Goal: Task Accomplishment & Management: Use online tool/utility

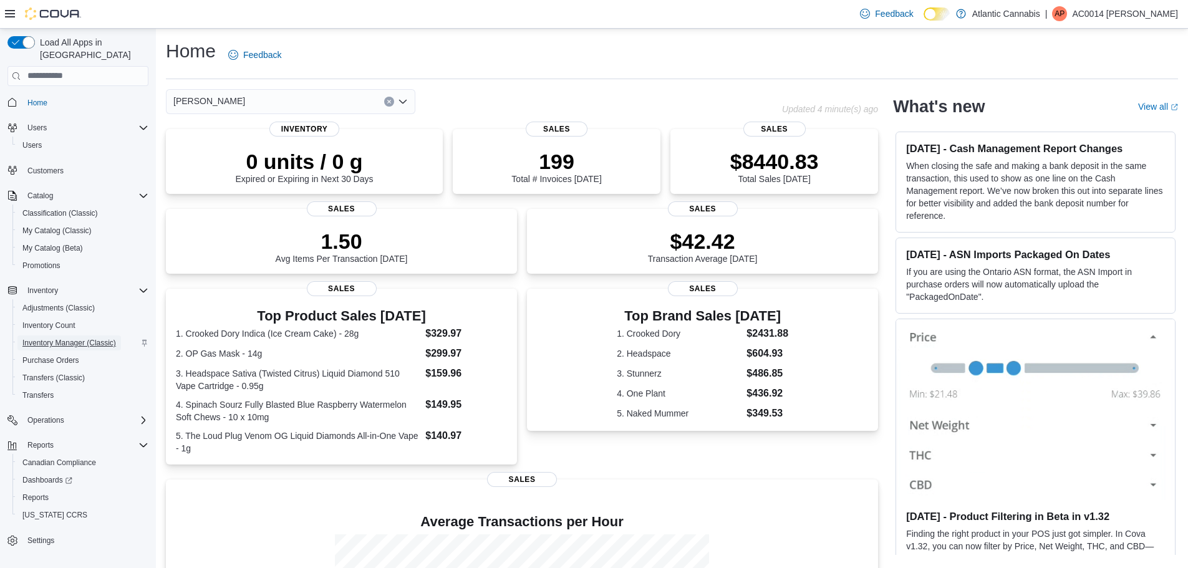
click at [40, 338] on span "Inventory Manager (Classic)" at bounding box center [69, 343] width 94 height 10
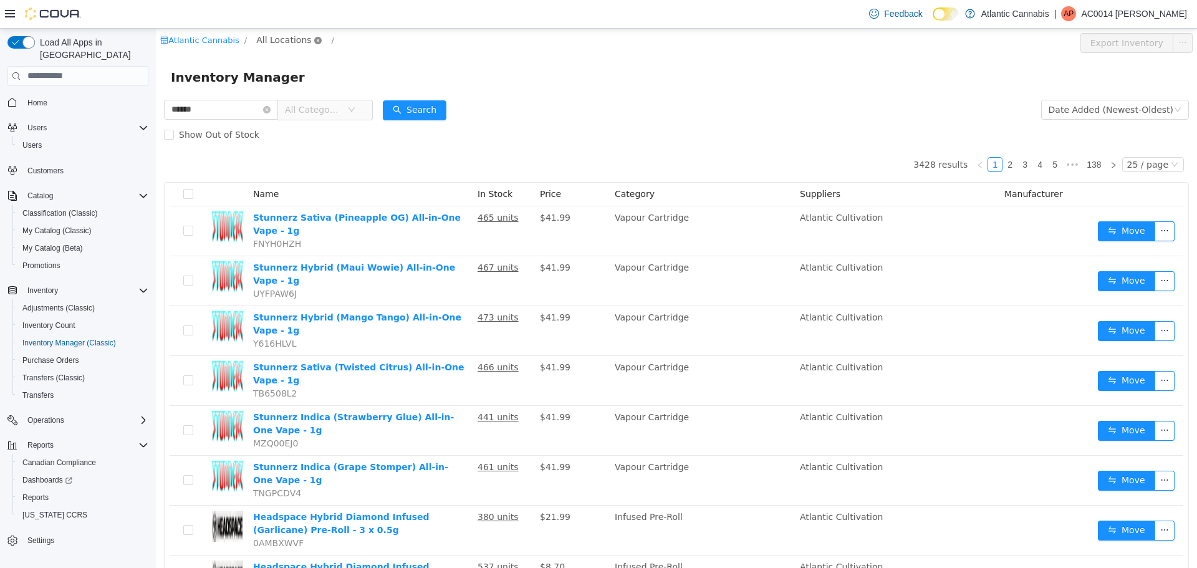
click at [314, 38] on icon "icon: close-circle" at bounding box center [317, 39] width 7 height 7
click at [281, 35] on span "All Locations" at bounding box center [283, 39] width 55 height 14
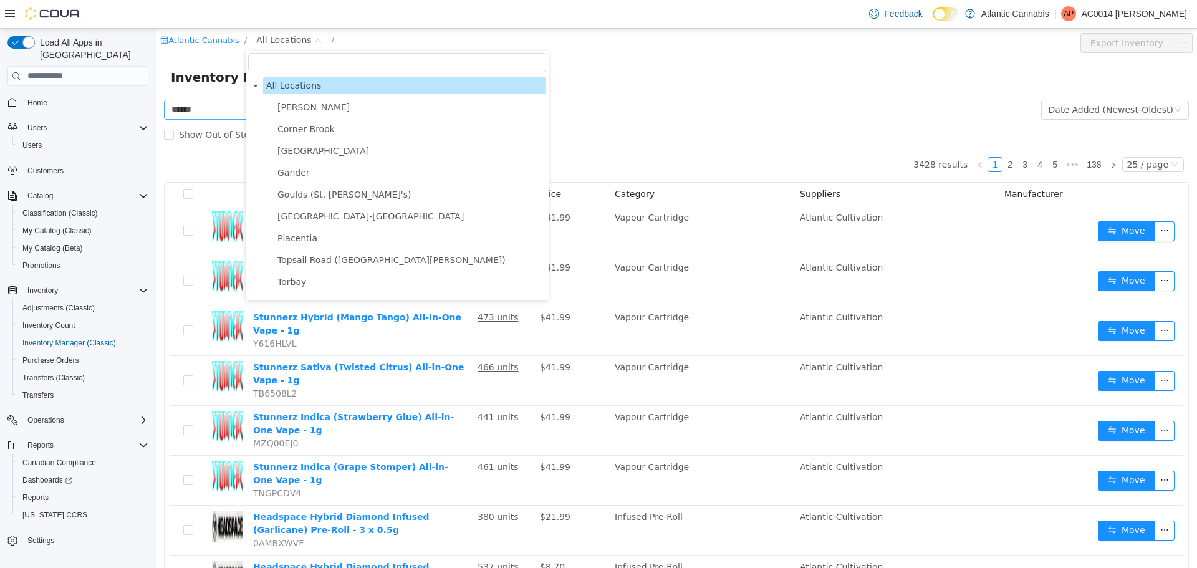
click at [287, 104] on span "[PERSON_NAME]" at bounding box center [313, 107] width 72 height 10
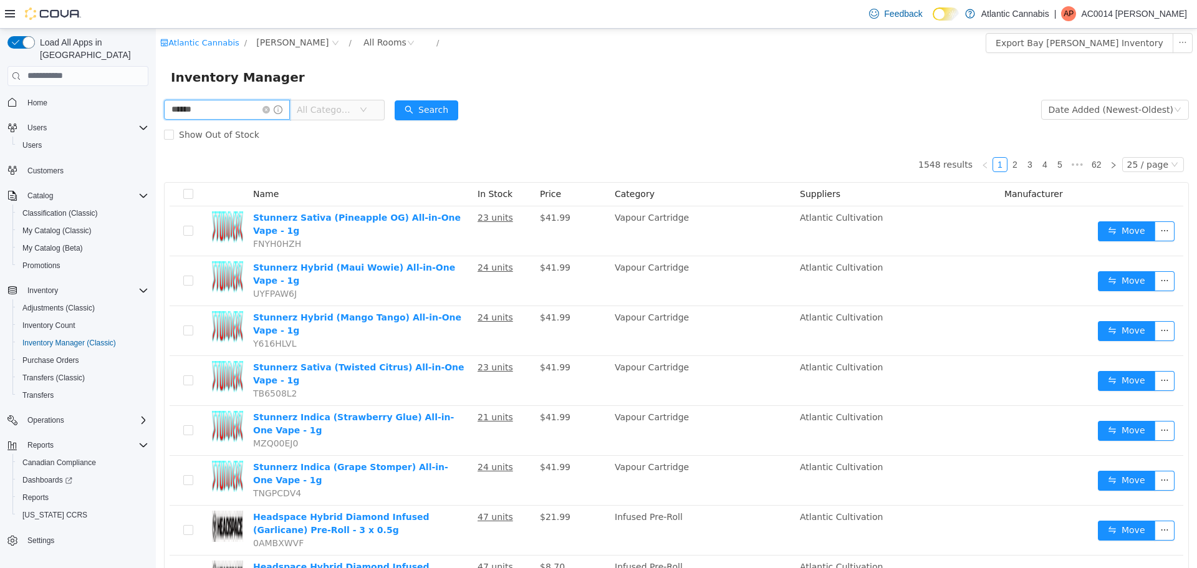
click at [247, 103] on input "******" at bounding box center [227, 109] width 126 height 20
click at [435, 108] on button "Search" at bounding box center [427, 110] width 64 height 20
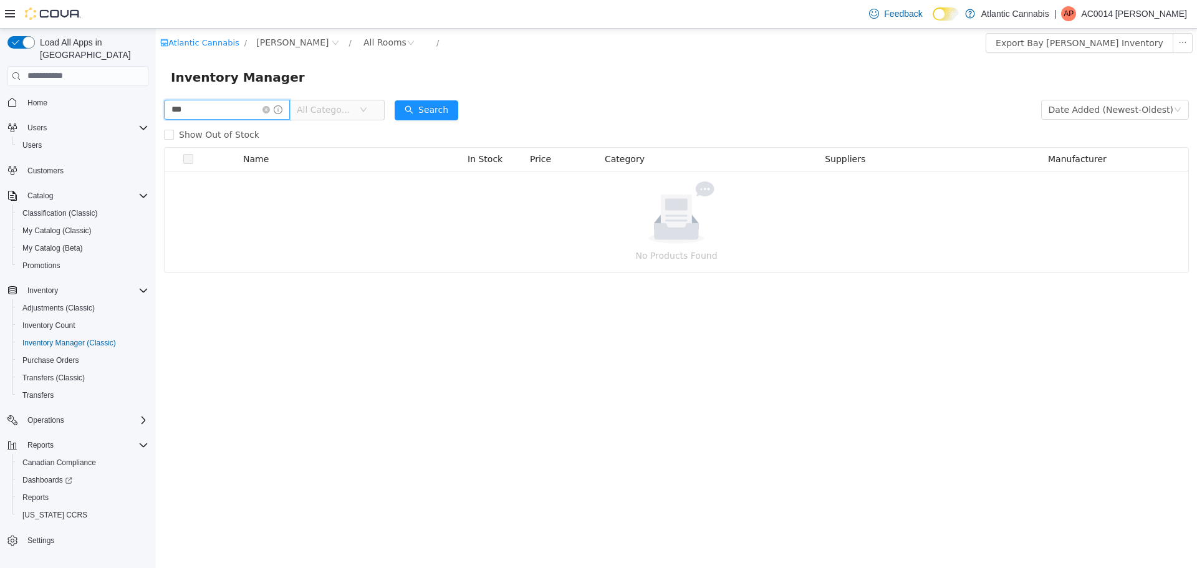
click at [236, 103] on input "***" at bounding box center [227, 109] width 126 height 20
type input "*"
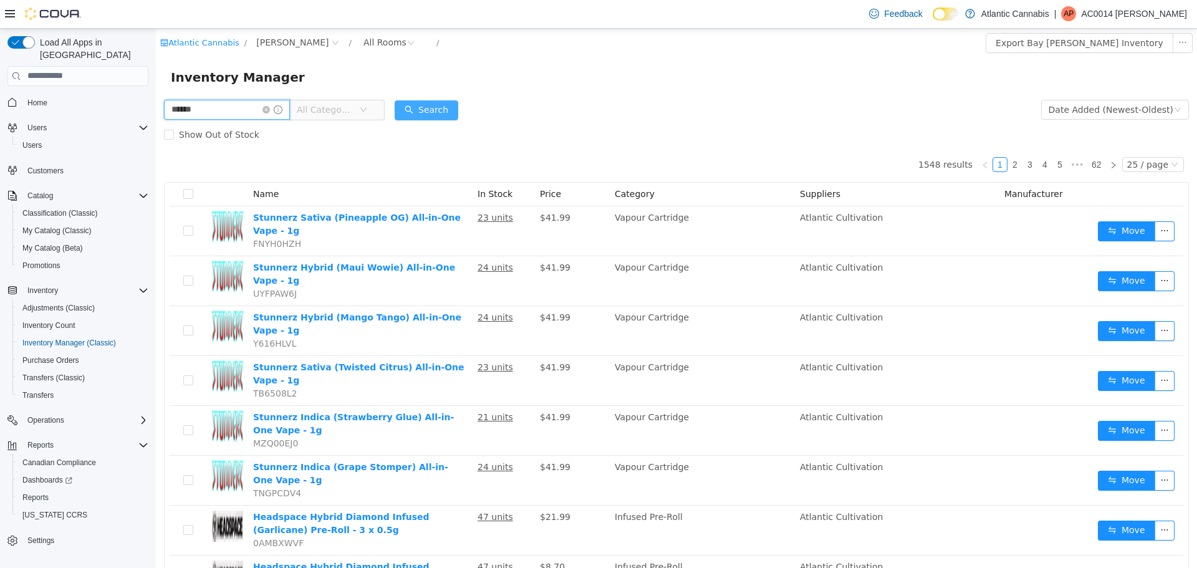
type input "******"
click at [432, 107] on button "Search" at bounding box center [427, 110] width 64 height 20
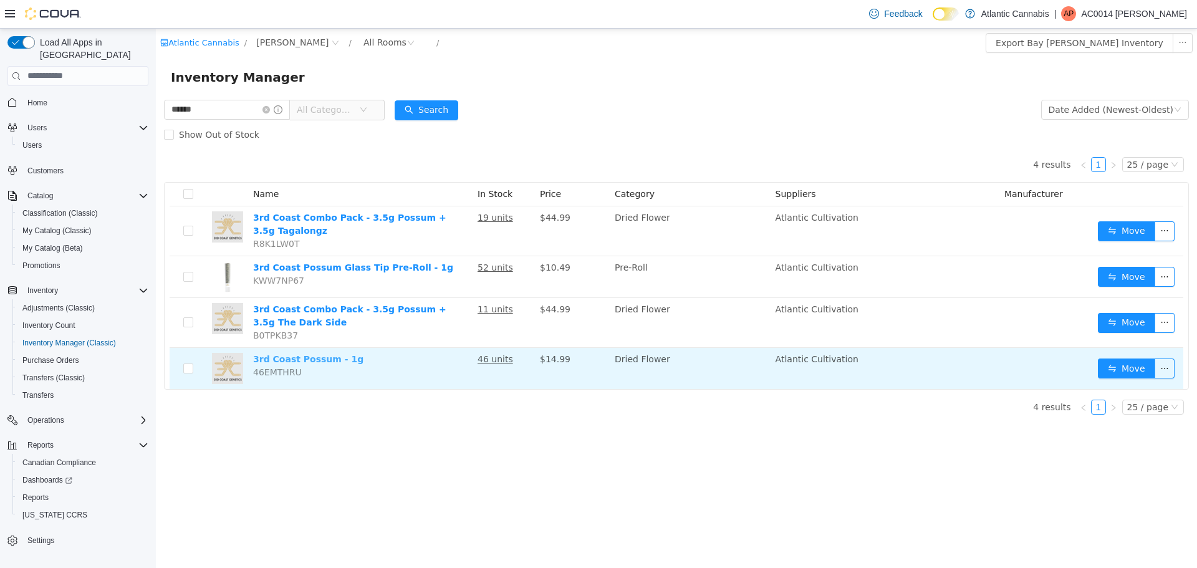
click at [298, 360] on link "3rd Coast Possum - 1g" at bounding box center [308, 359] width 110 height 10
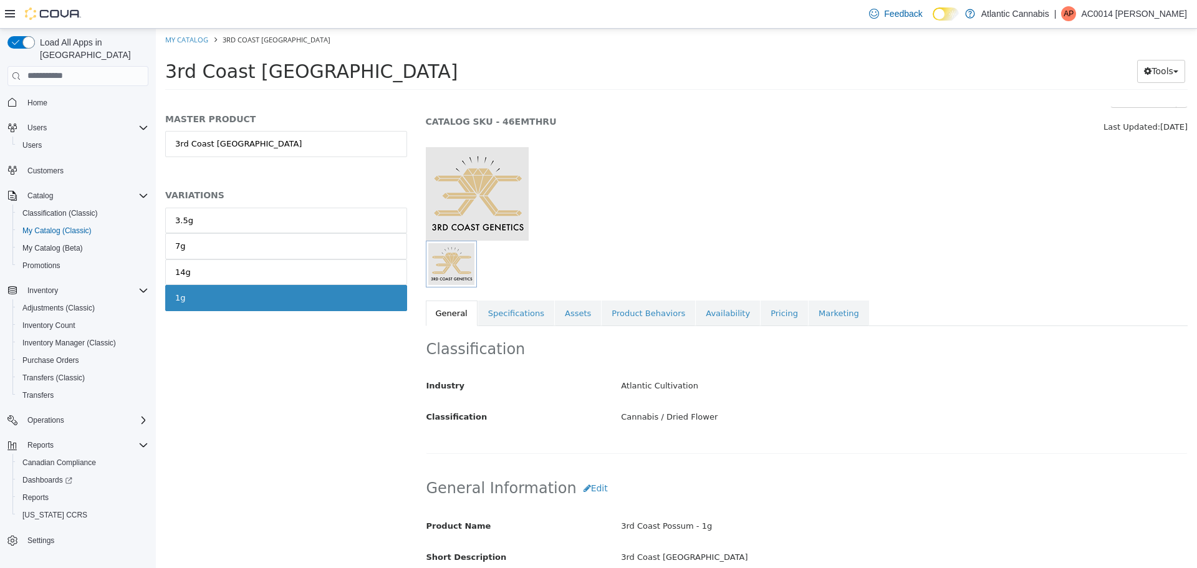
scroll to position [62, 0]
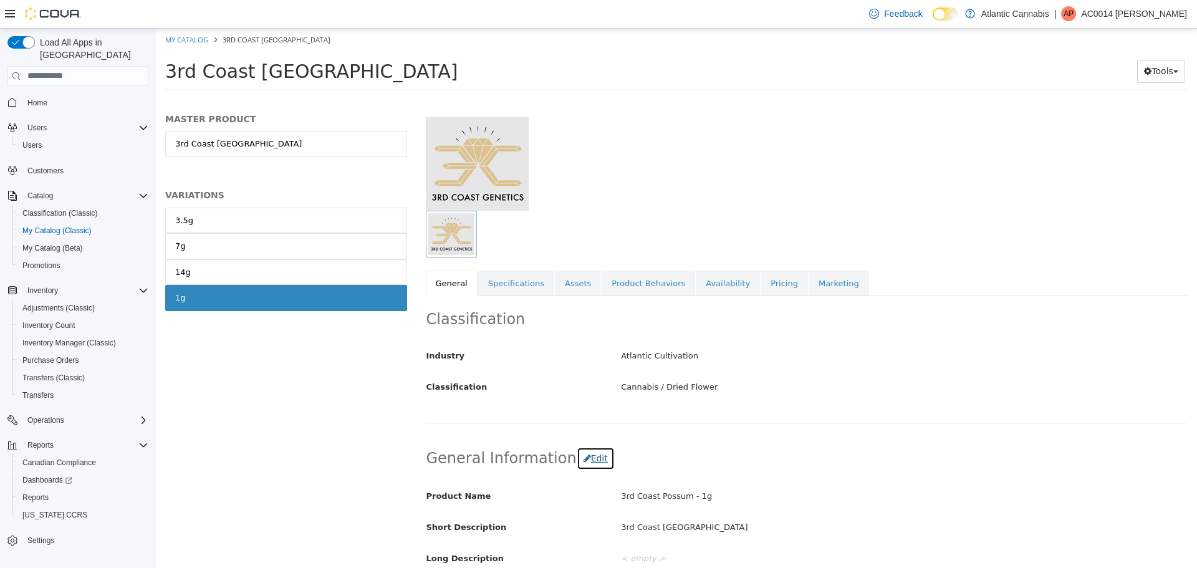
click at [584, 455] on button "Edit" at bounding box center [596, 457] width 38 height 23
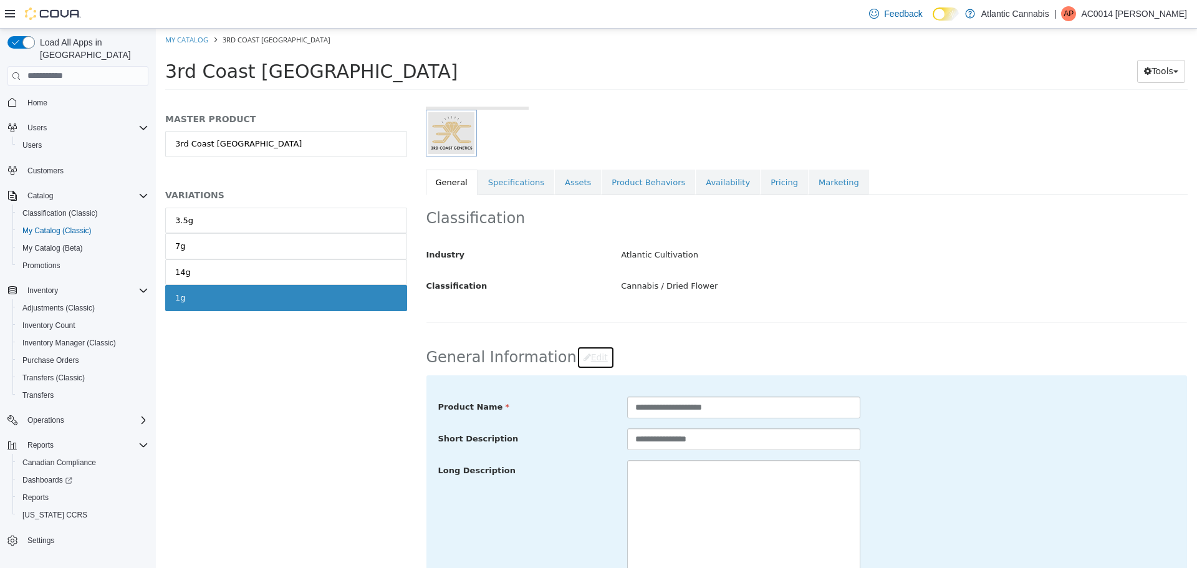
scroll to position [132, 0]
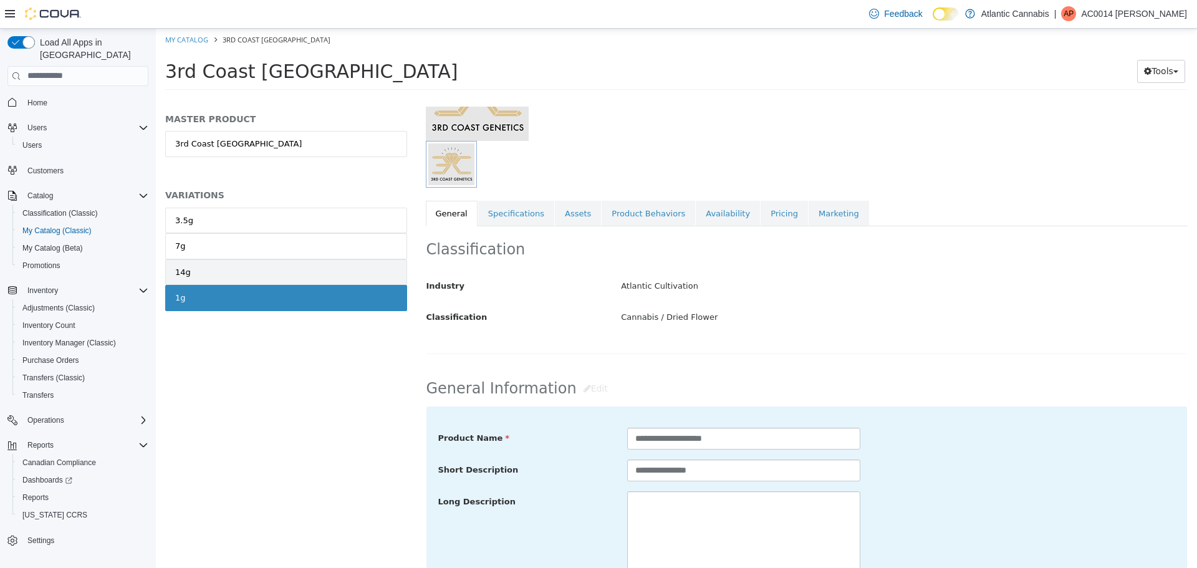
click at [178, 274] on div "14g" at bounding box center [183, 272] width 16 height 12
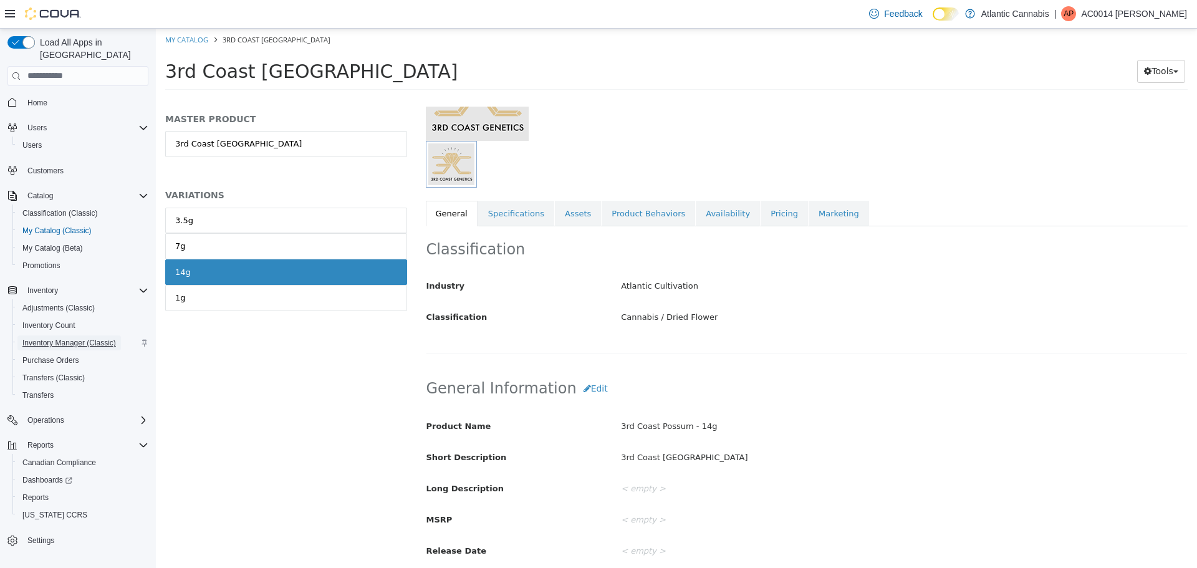
click at [62, 338] on span "Inventory Manager (Classic)" at bounding box center [69, 343] width 94 height 10
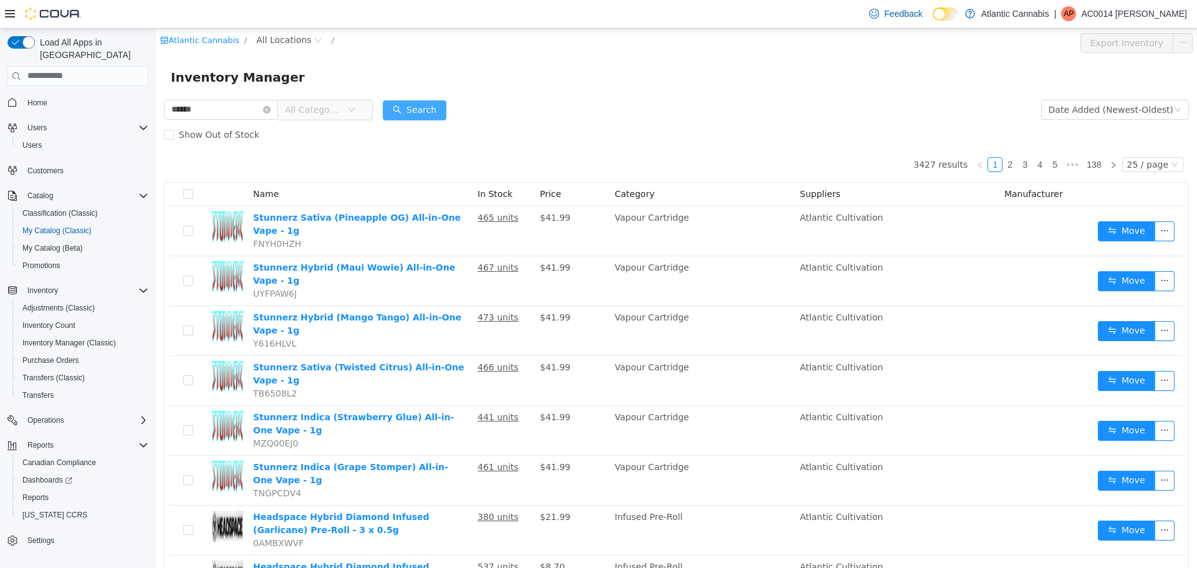
type input "******"
click at [418, 103] on button "Search" at bounding box center [415, 110] width 64 height 20
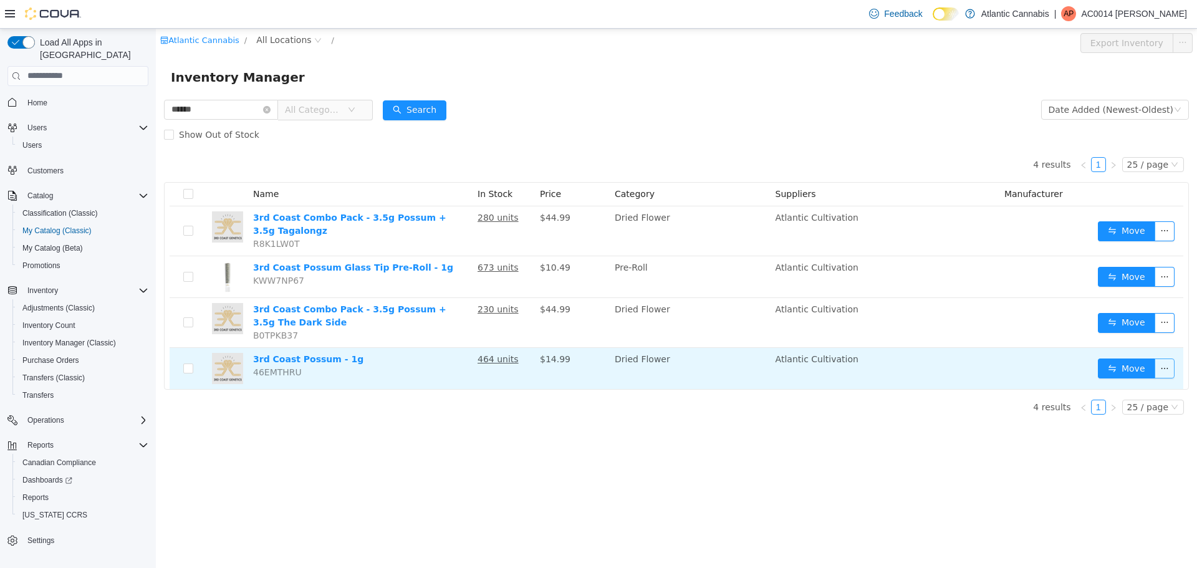
click at [1162, 367] on button "button" at bounding box center [1165, 368] width 20 height 20
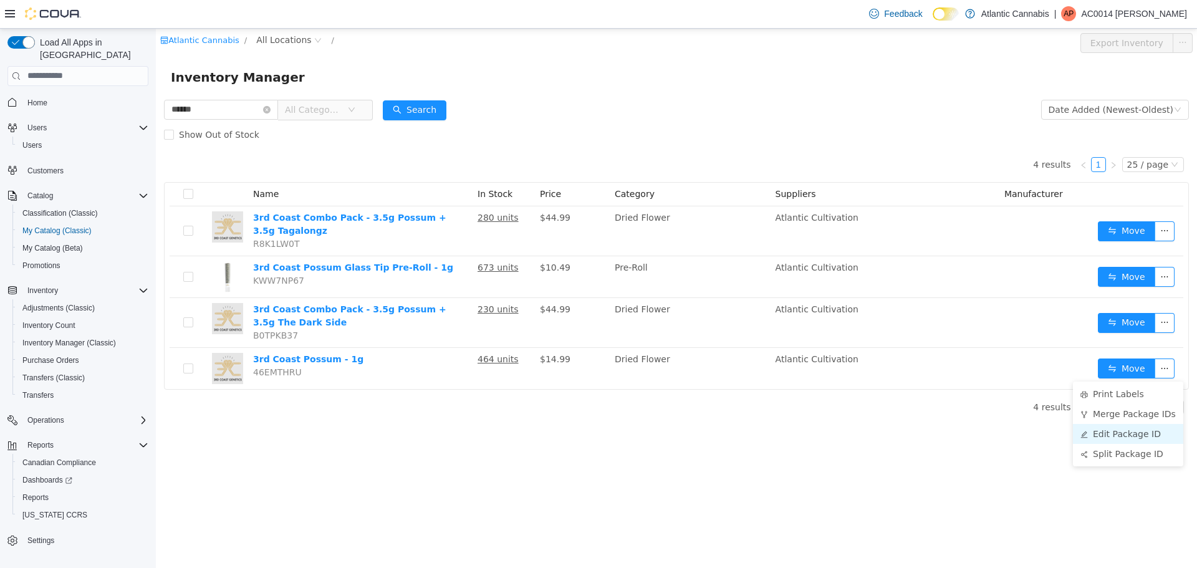
click at [1124, 431] on li "Edit Package ID" at bounding box center [1128, 433] width 110 height 20
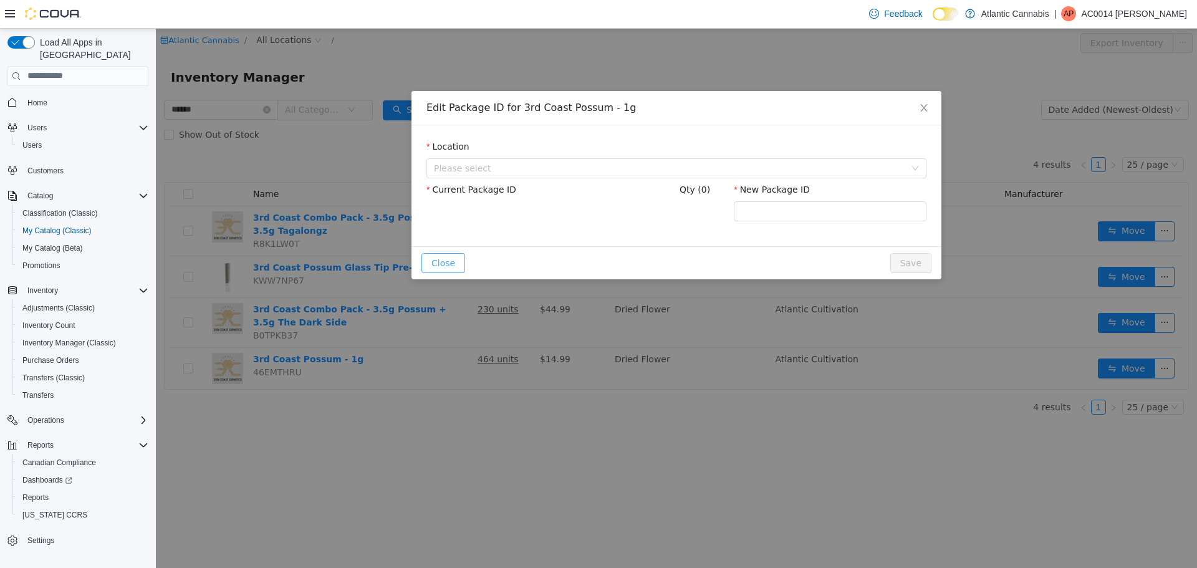
drag, startPoint x: 448, startPoint y: 262, endPoint x: 455, endPoint y: 262, distance: 7.5
click at [447, 262] on button "Close" at bounding box center [443, 263] width 44 height 20
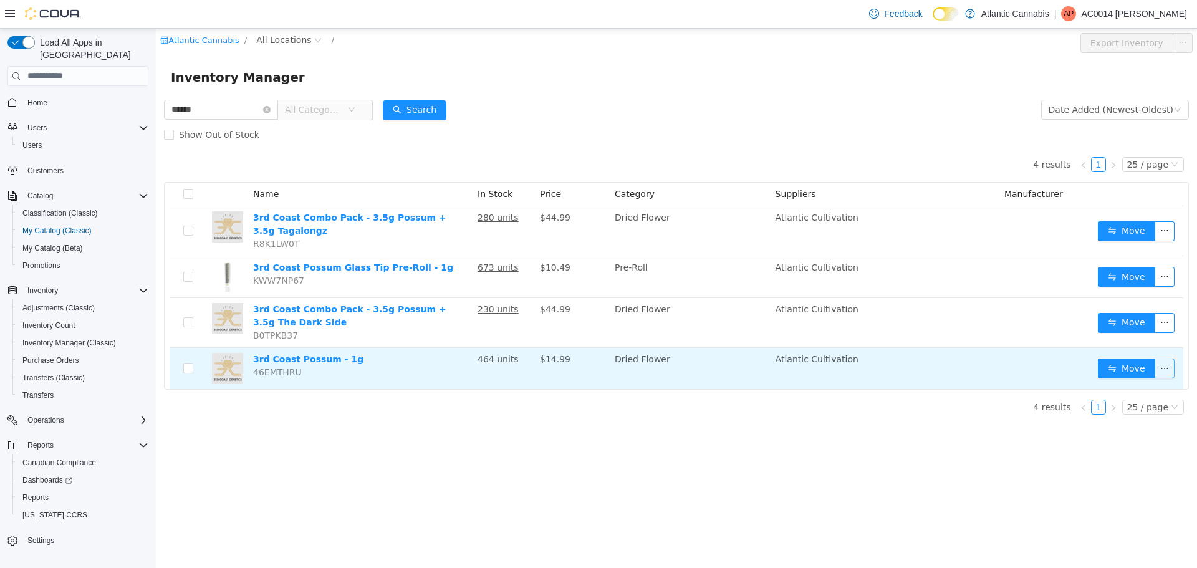
click at [1167, 371] on button "button" at bounding box center [1165, 368] width 20 height 20
